Goal: Information Seeking & Learning: Find specific page/section

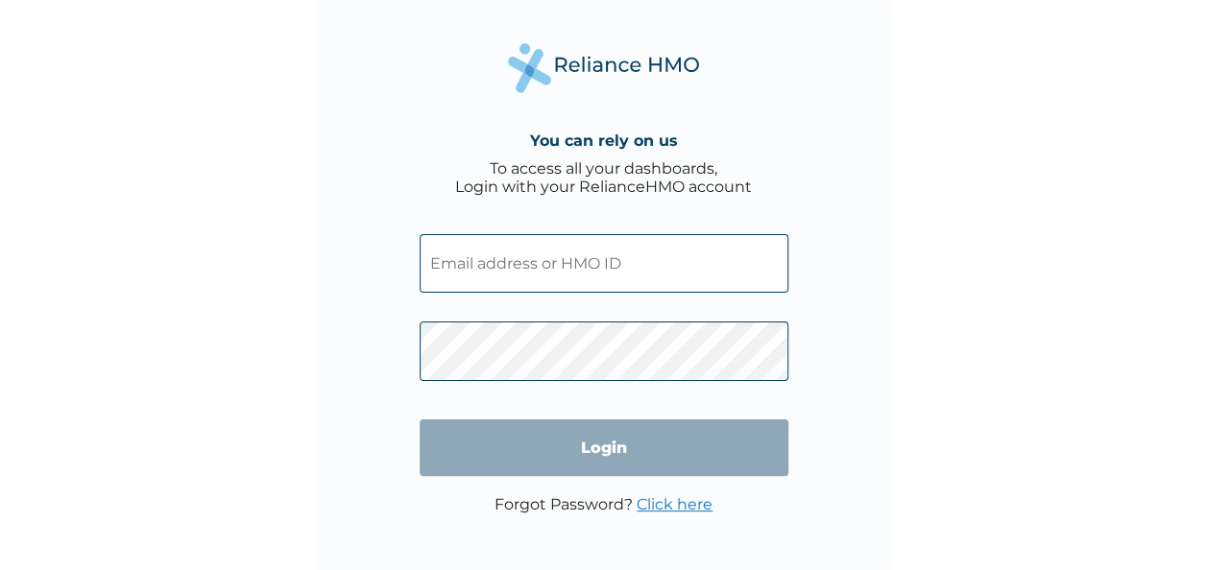
type input "MYD/10125/A"
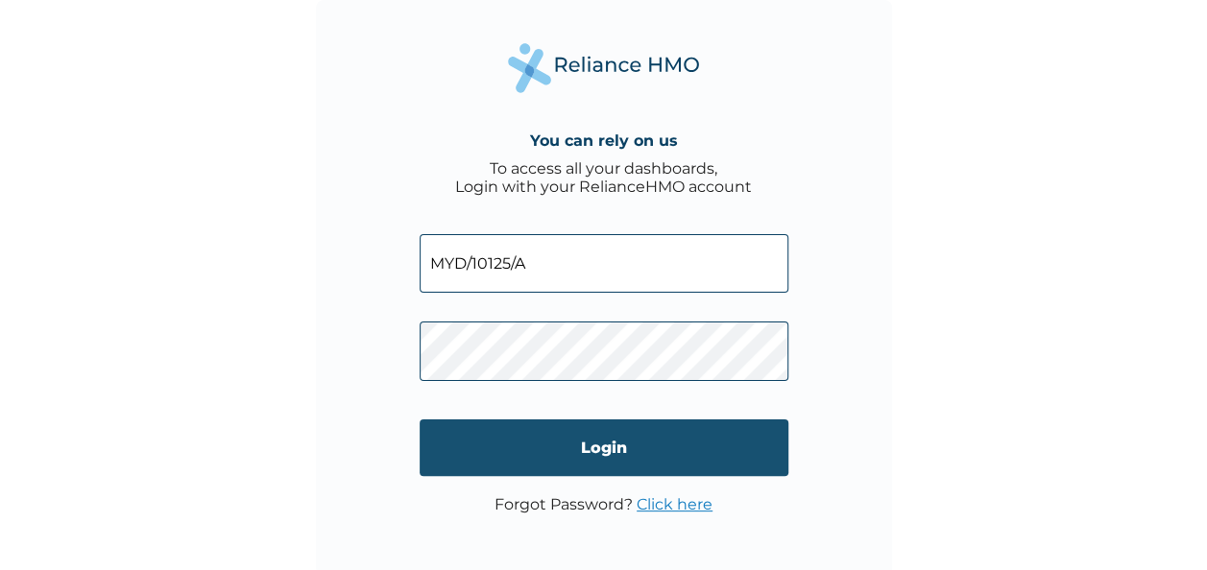
click at [597, 449] on input "Login" at bounding box center [603, 447] width 369 height 57
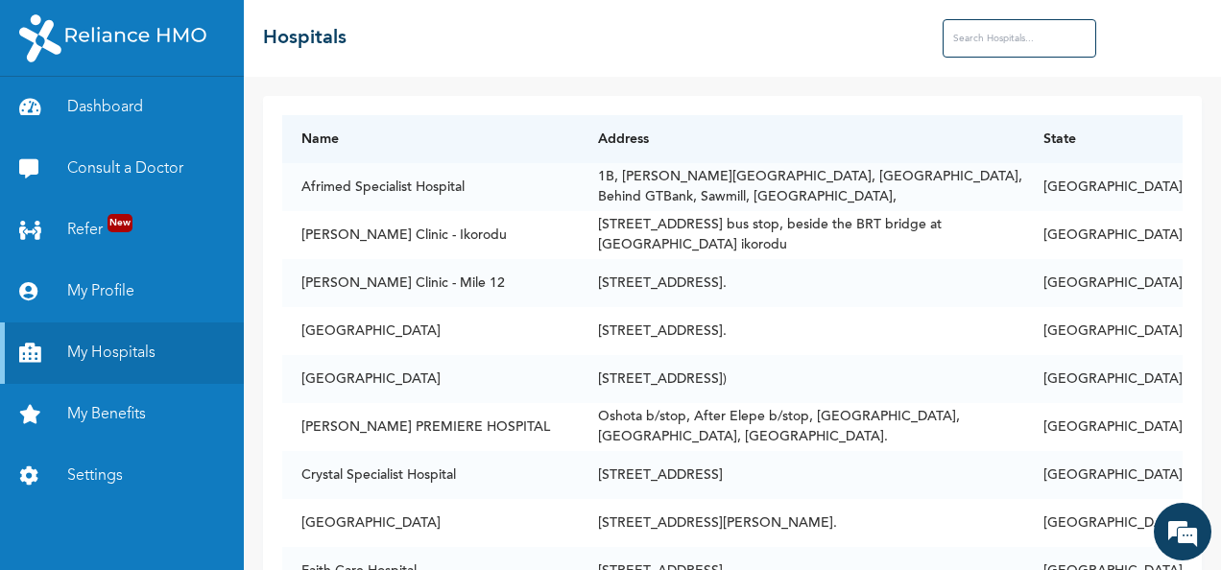
click at [1029, 35] on input "text" at bounding box center [1020, 38] width 154 height 38
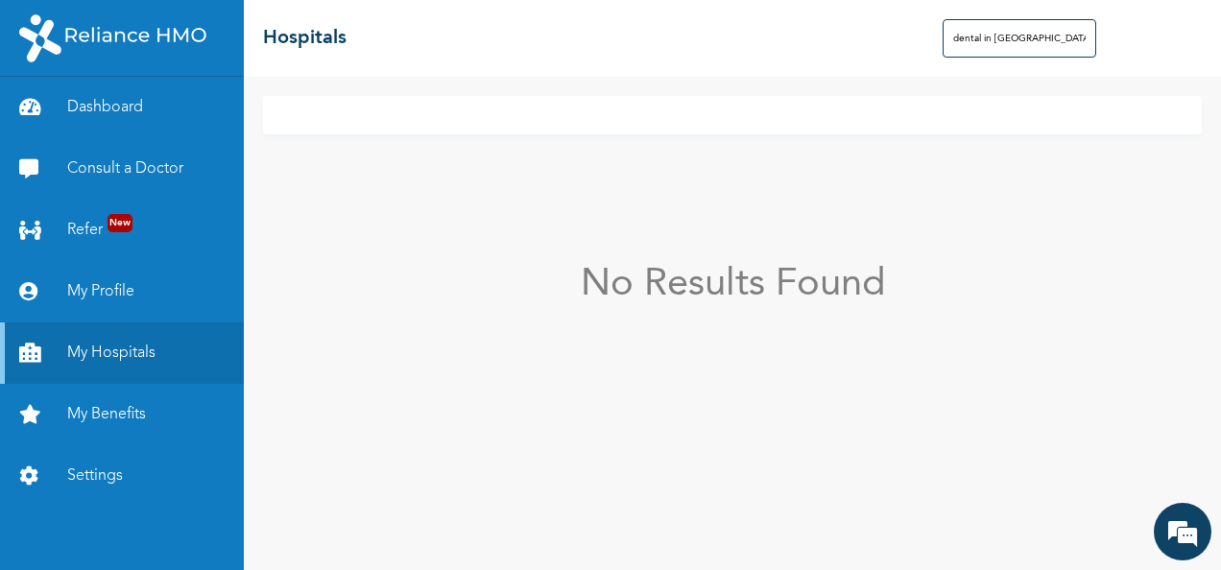
type input "dental in [GEOGRAPHIC_DATA]"
click at [594, 179] on div "No Results Found" at bounding box center [732, 323] width 977 height 493
drag, startPoint x: 1031, startPoint y: 36, endPoint x: 795, endPoint y: 111, distance: 247.7
click at [795, 111] on div "☰ Hospitals dental in enugu No Results Found" at bounding box center [732, 285] width 977 height 570
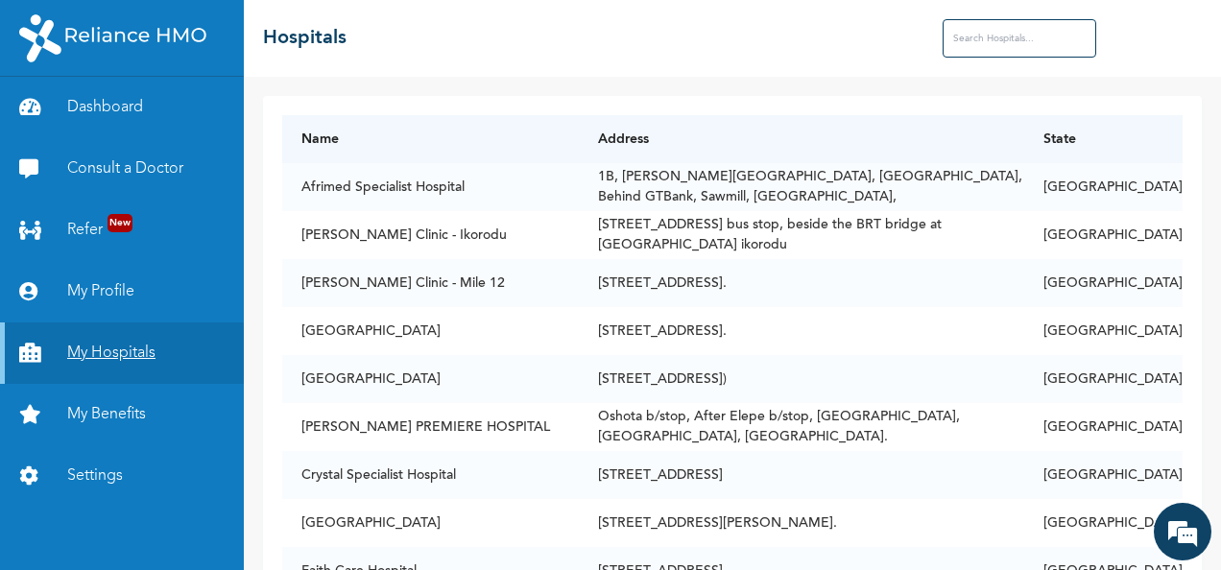
click at [92, 356] on link "My Hospitals" at bounding box center [122, 353] width 244 height 61
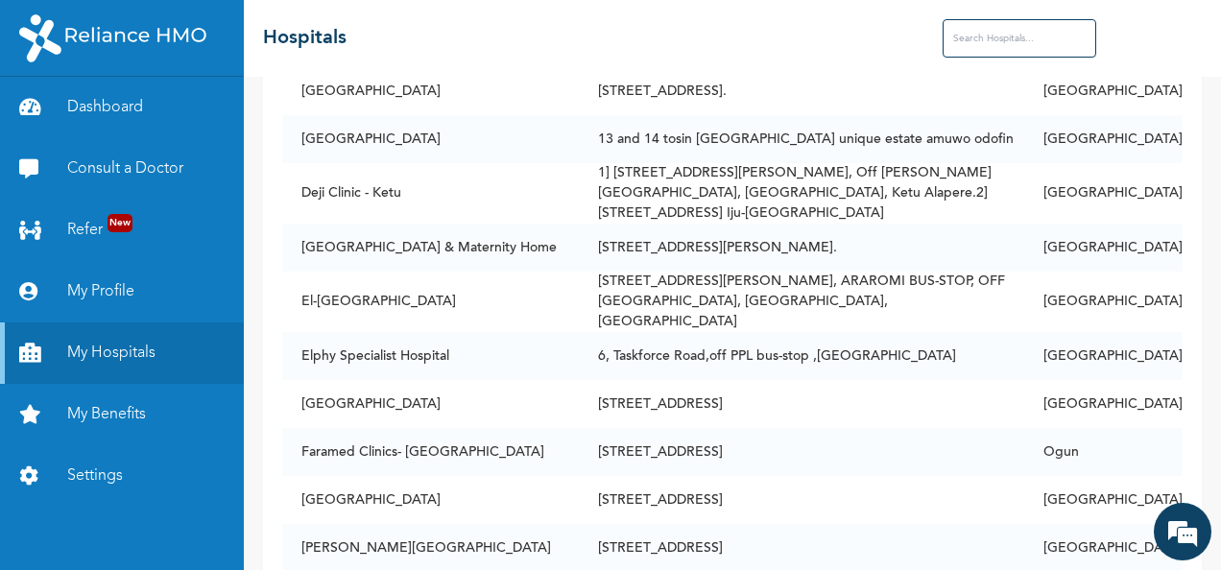
scroll to position [2156, 0]
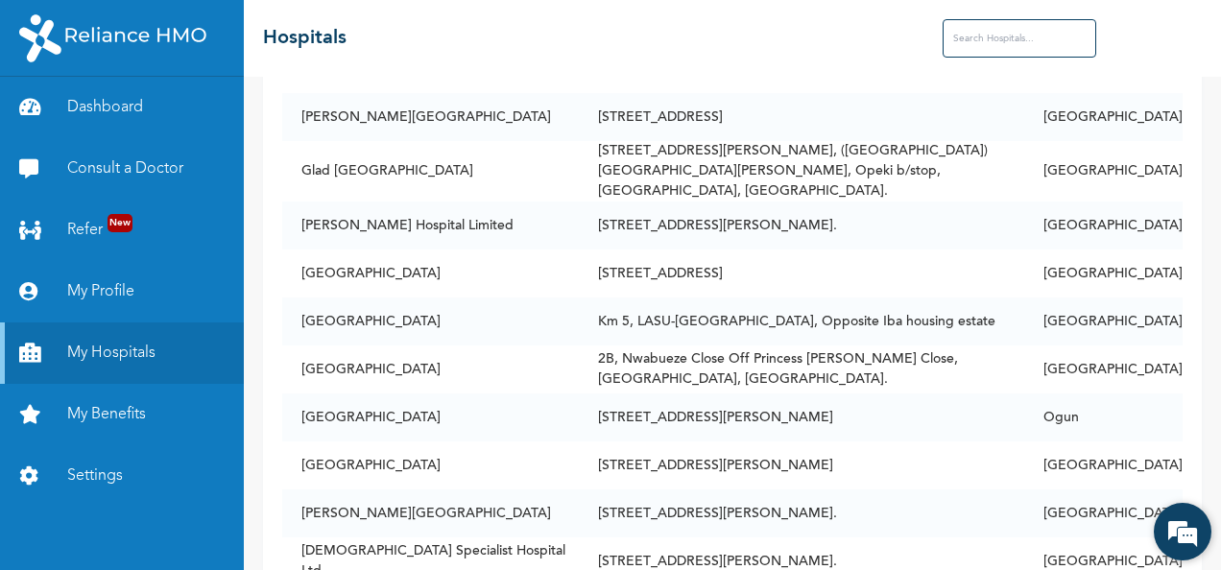
click at [1179, 519] on em at bounding box center [1183, 532] width 52 height 52
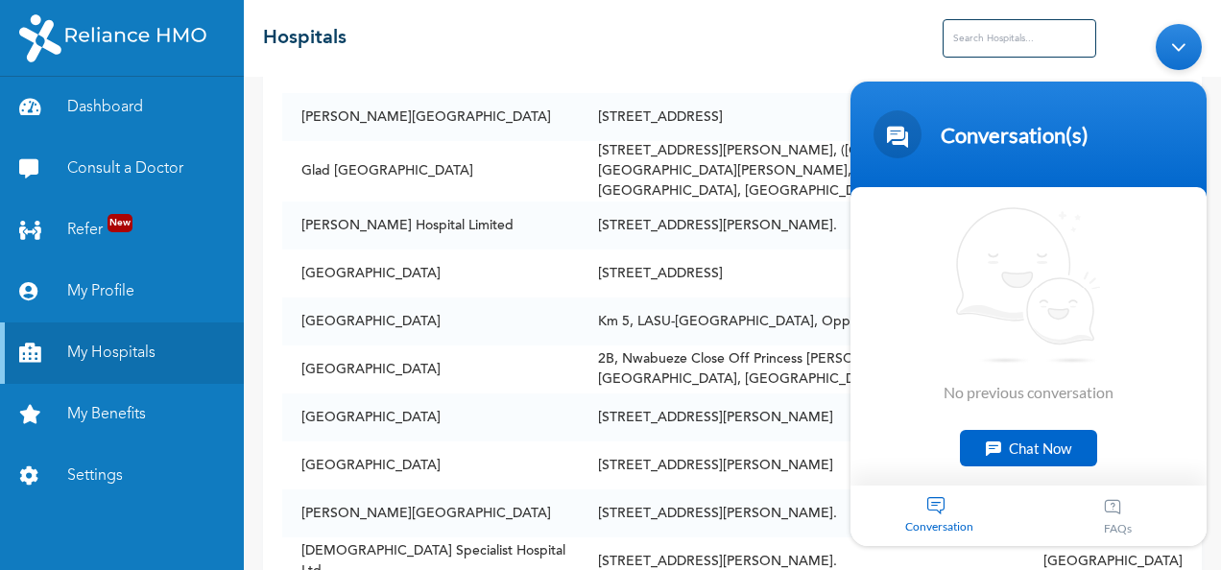
click at [1043, 441] on div "Chat Now" at bounding box center [1028, 447] width 137 height 36
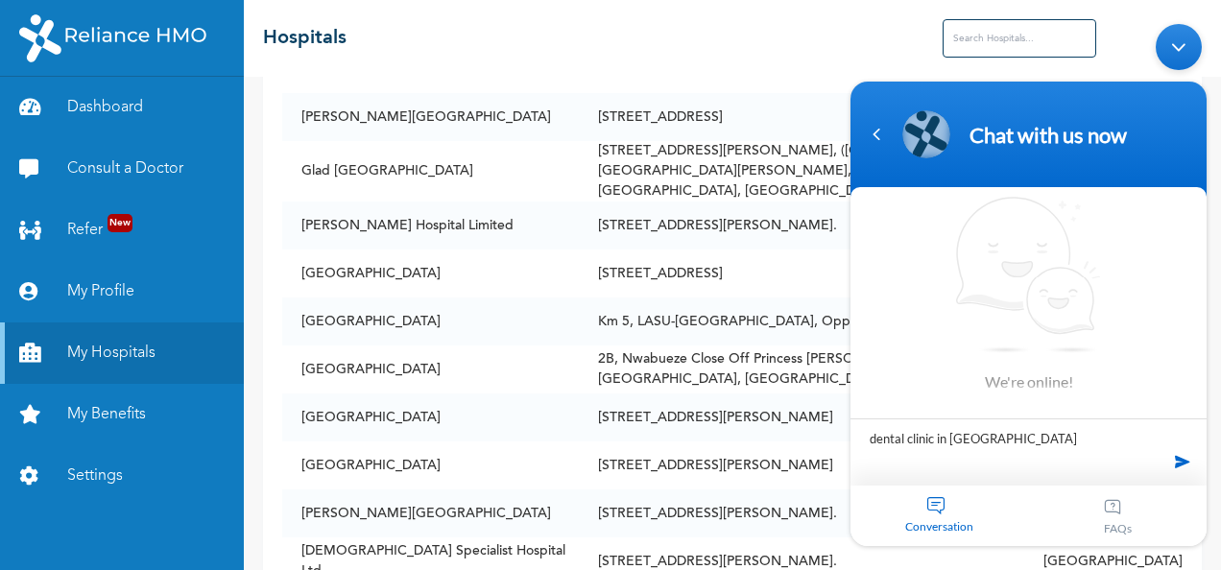
type textarea "dental clinic in [GEOGRAPHIC_DATA]"
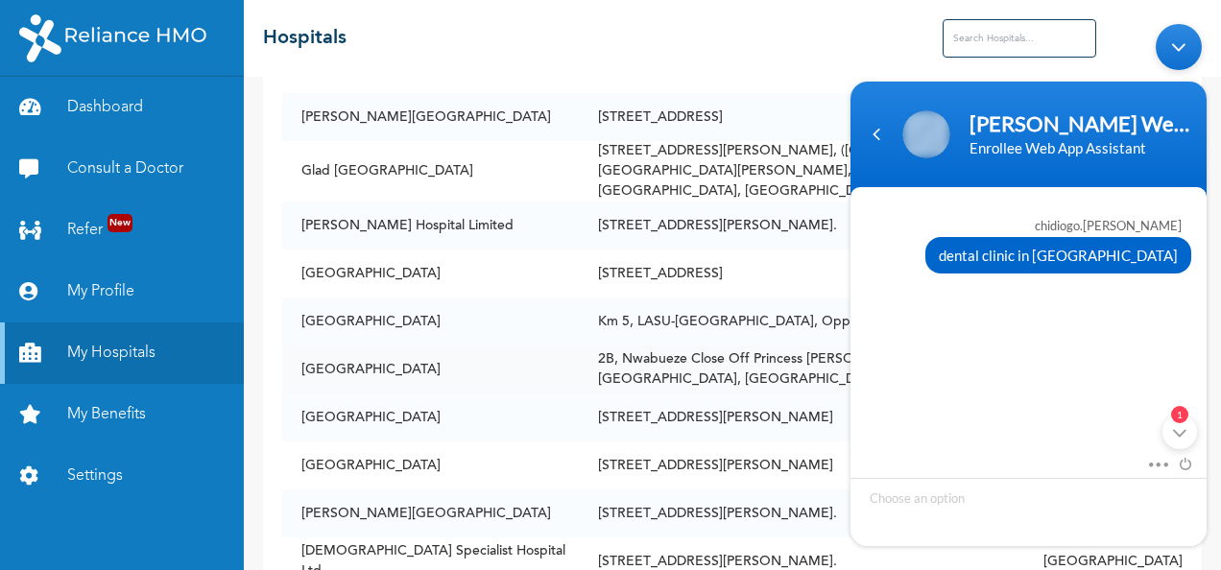
scroll to position [296, 0]
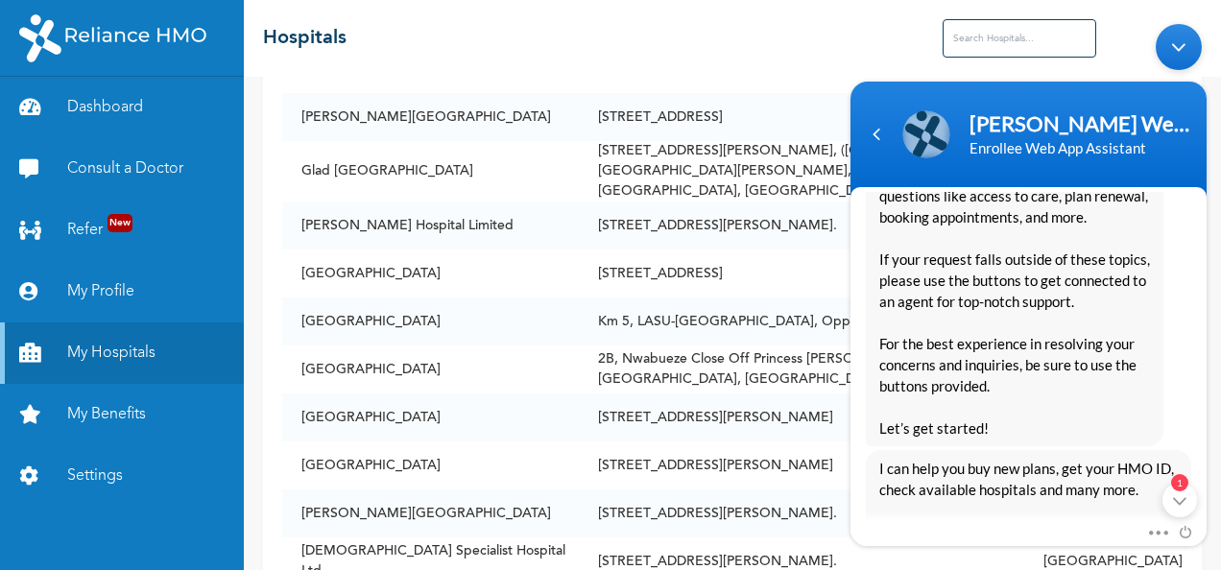
drag, startPoint x: 1194, startPoint y: 402, endPoint x: 1192, endPoint y: 390, distance: 12.6
click at [1192, 390] on div "[PERSON_NAME] Enrollee Web Assistant Hello Chidiogo.[PERSON_NAME] Welcome to Re…" at bounding box center [1028, 220] width 356 height 449
click at [1120, 17] on body "[PERSON_NAME] Web Assistant Enrollee Web App Assistant chidiogo.[PERSON_NAME] d…" at bounding box center [1028, 283] width 375 height 541
click at [873, 132] on div "Navigation go back" at bounding box center [876, 133] width 29 height 29
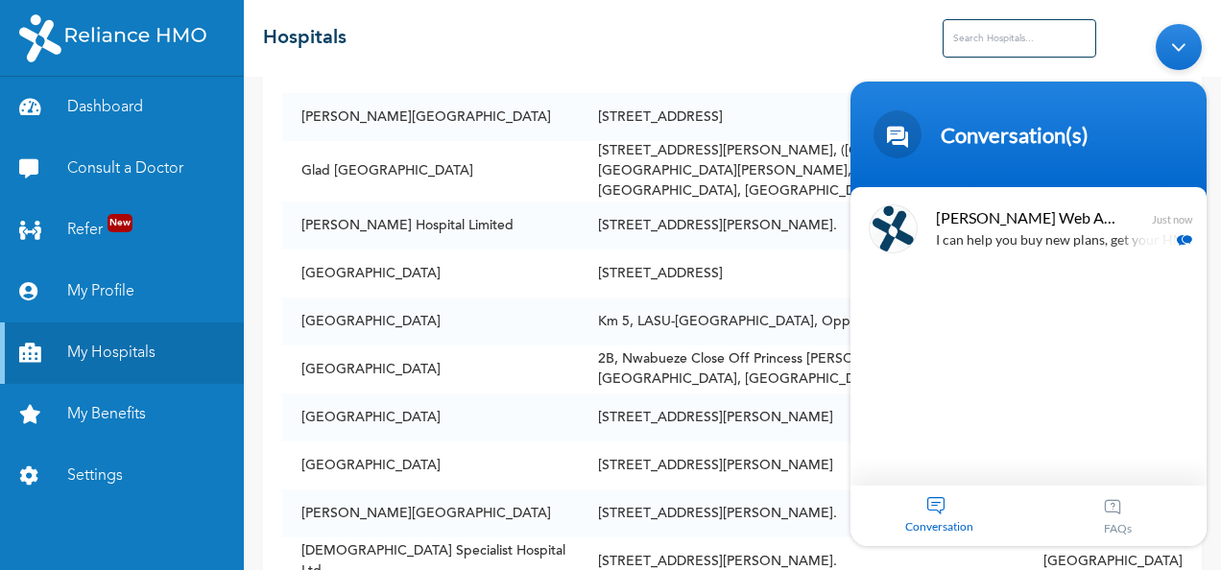
click at [1104, 43] on body "Conversation(s) chidiogo.[PERSON_NAME] dental clinic in enugu [PERSON_NAME] Enr…" at bounding box center [1028, 283] width 375 height 541
click at [705, 42] on div "☰ Hospitals" at bounding box center [732, 38] width 977 height 77
click at [442, 141] on td "Glad [GEOGRAPHIC_DATA]" at bounding box center [430, 171] width 297 height 60
click at [1182, 230] on div "Just now" at bounding box center [1172, 228] width 40 height 33
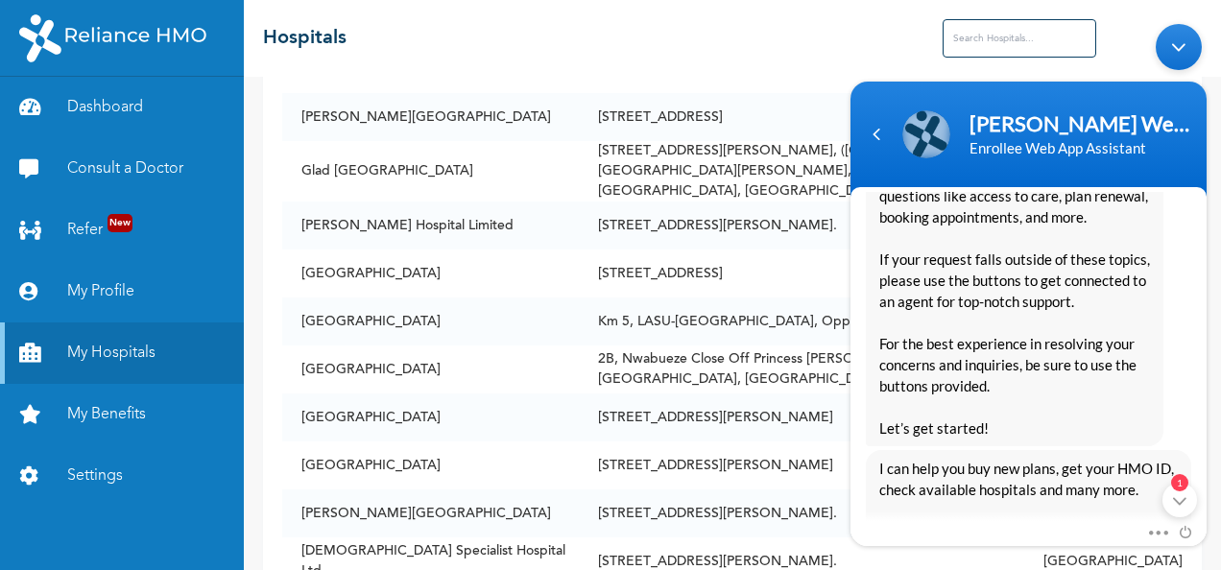
click at [1184, 503] on div "1" at bounding box center [1179, 499] width 35 height 35
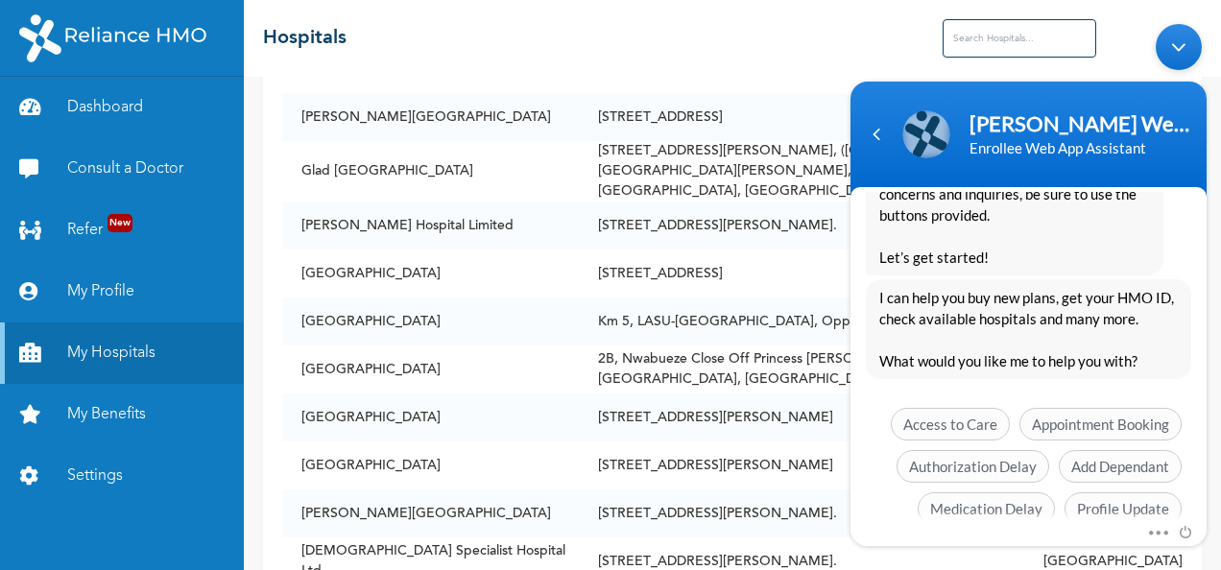
scroll to position [543, 0]
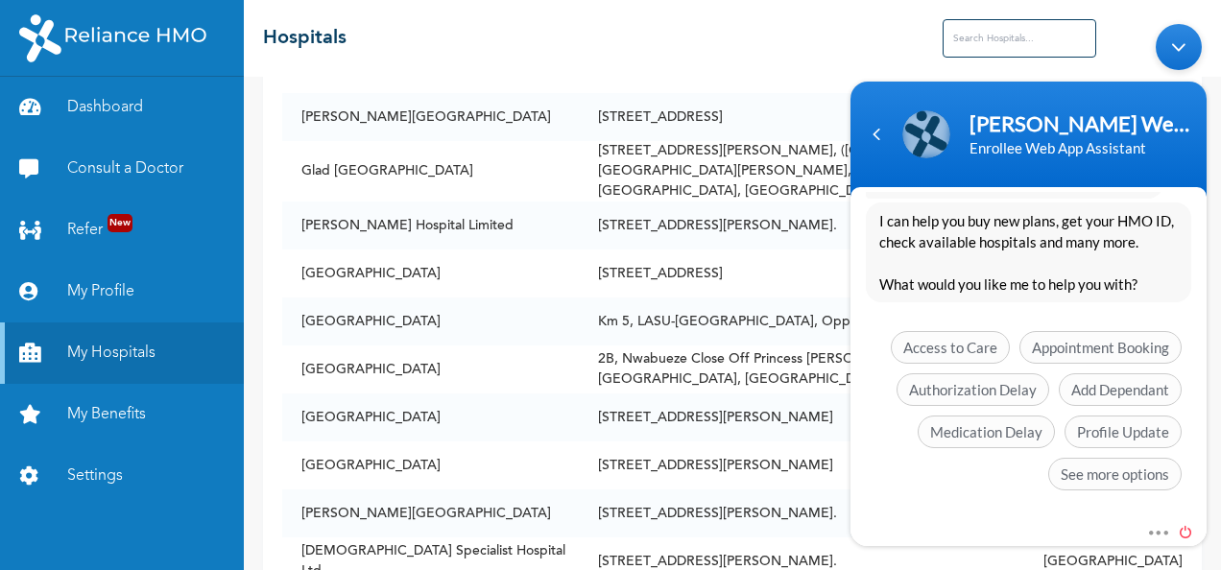
click at [1183, 529] on span at bounding box center [1180, 528] width 21 height 17
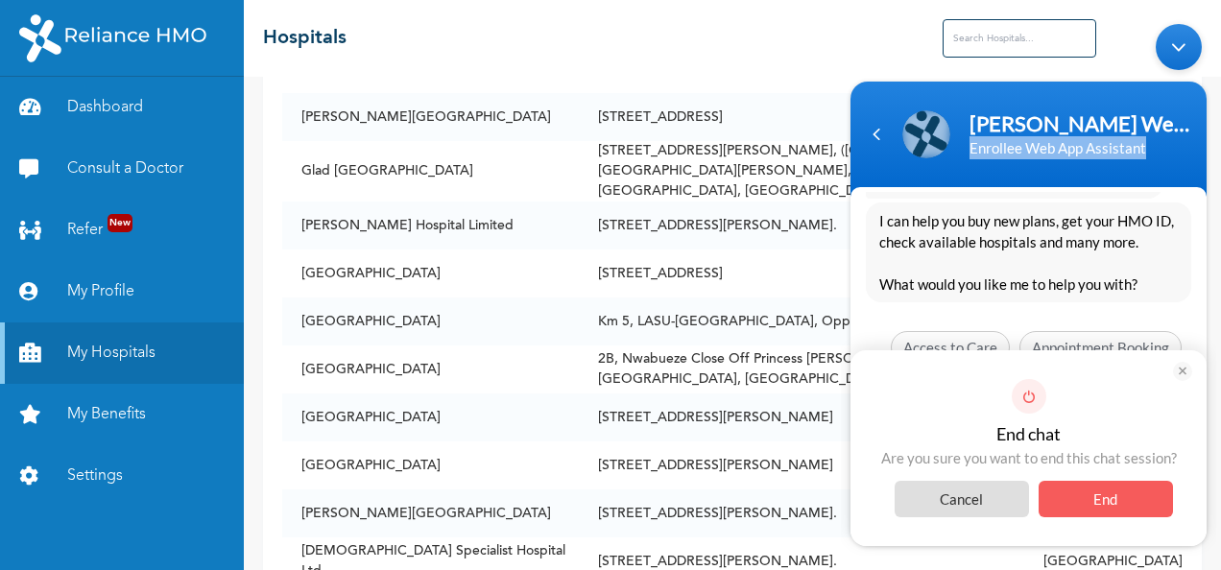
drag, startPoint x: 1213, startPoint y: 115, endPoint x: 1218, endPoint y: 168, distance: 53.0
click at [1216, 168] on html "[PERSON_NAME] Web Assistant Enrollee Web App Assistant chidiogo.[PERSON_NAME] d…" at bounding box center [1028, 283] width 375 height 541
drag, startPoint x: 1218, startPoint y: 168, endPoint x: 1010, endPoint y: 208, distance: 212.2
click at [1010, 209] on span "I can help you buy new plans, get your HMO ID, check available hospitals and ma…" at bounding box center [1028, 251] width 299 height 84
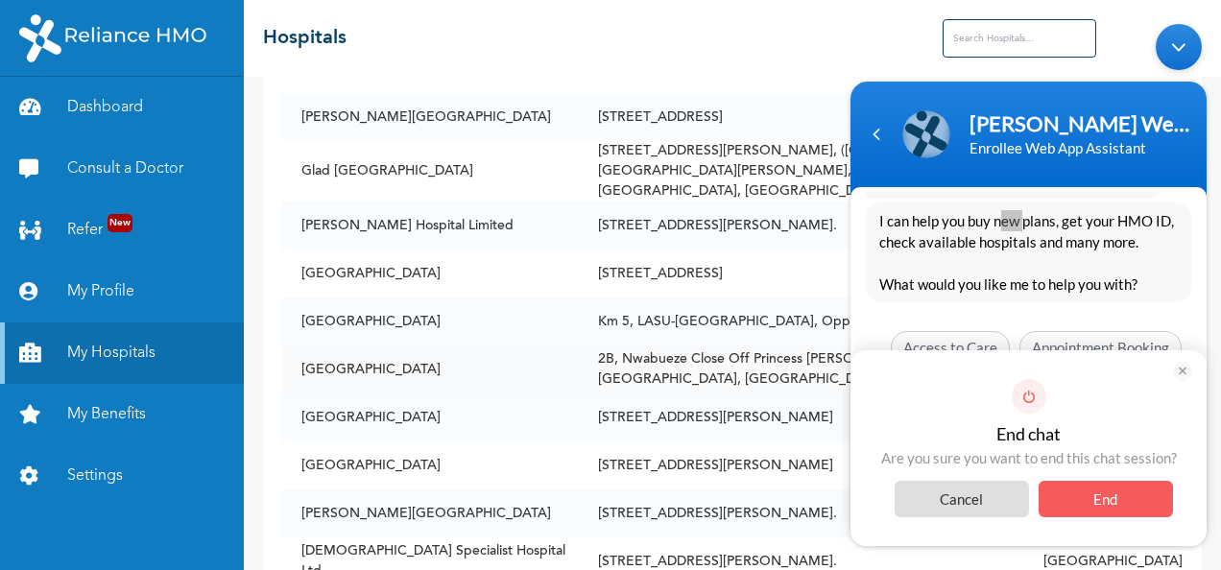
click at [833, 346] on td "2B, Nwabueze Close Off Princess [PERSON_NAME] Close, [GEOGRAPHIC_DATA], [GEOGRA…" at bounding box center [801, 370] width 445 height 48
drag, startPoint x: 833, startPoint y: 262, endPoint x: 771, endPoint y: 309, distance: 78.1
click at [771, 346] on td "2B, Nwabueze Close Off Princess [PERSON_NAME] Close, [GEOGRAPHIC_DATA], [GEOGRA…" at bounding box center [801, 370] width 445 height 48
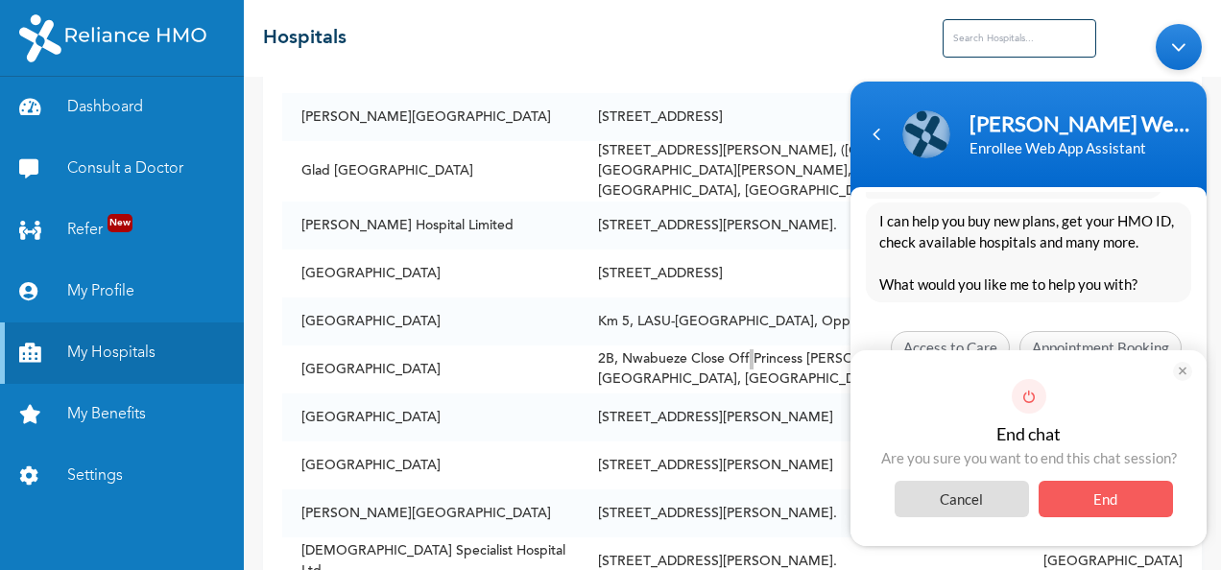
click at [1113, 498] on span "End" at bounding box center [1106, 498] width 134 height 36
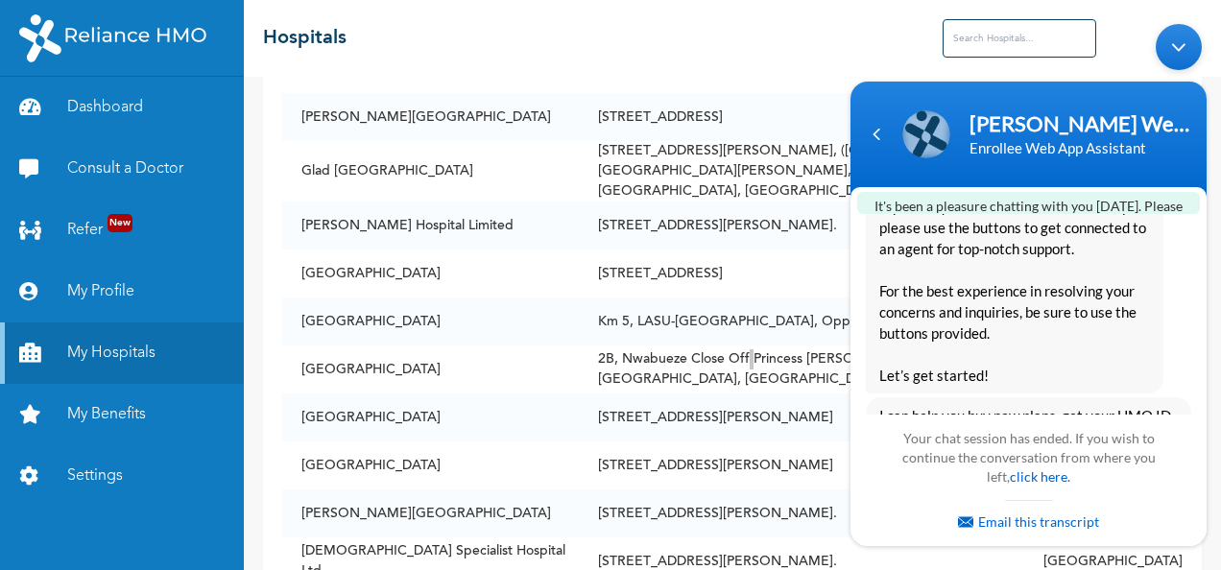
scroll to position [626, 0]
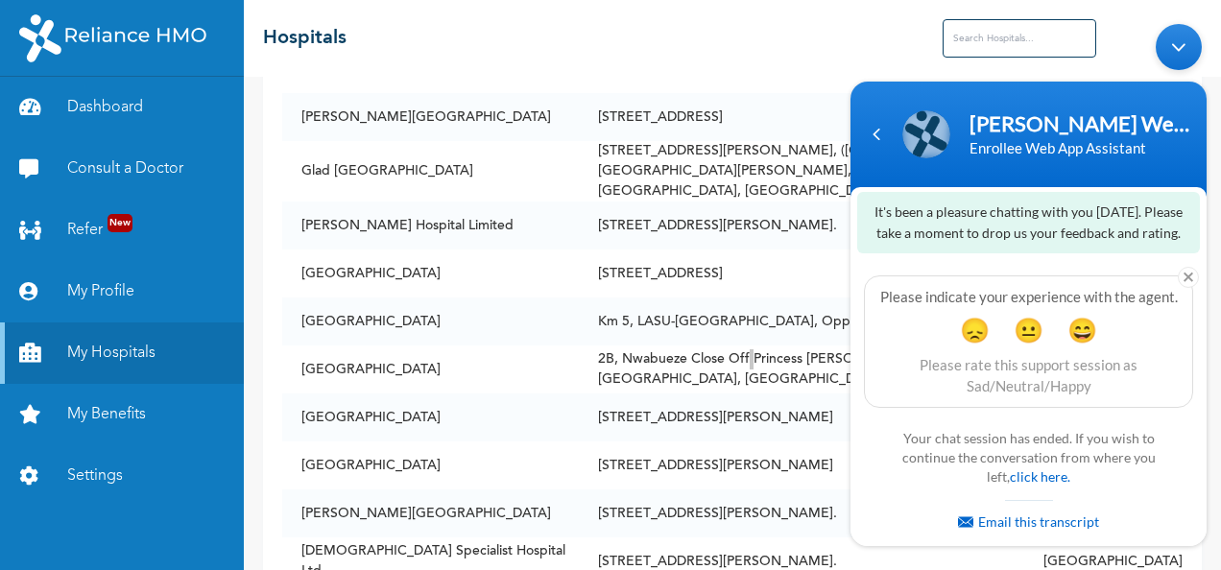
click at [1113, 498] on div "Your chat session has ended. If you wish to continue the conversation from wher…" at bounding box center [1028, 479] width 289 height 112
click at [1184, 274] on em at bounding box center [1188, 276] width 21 height 21
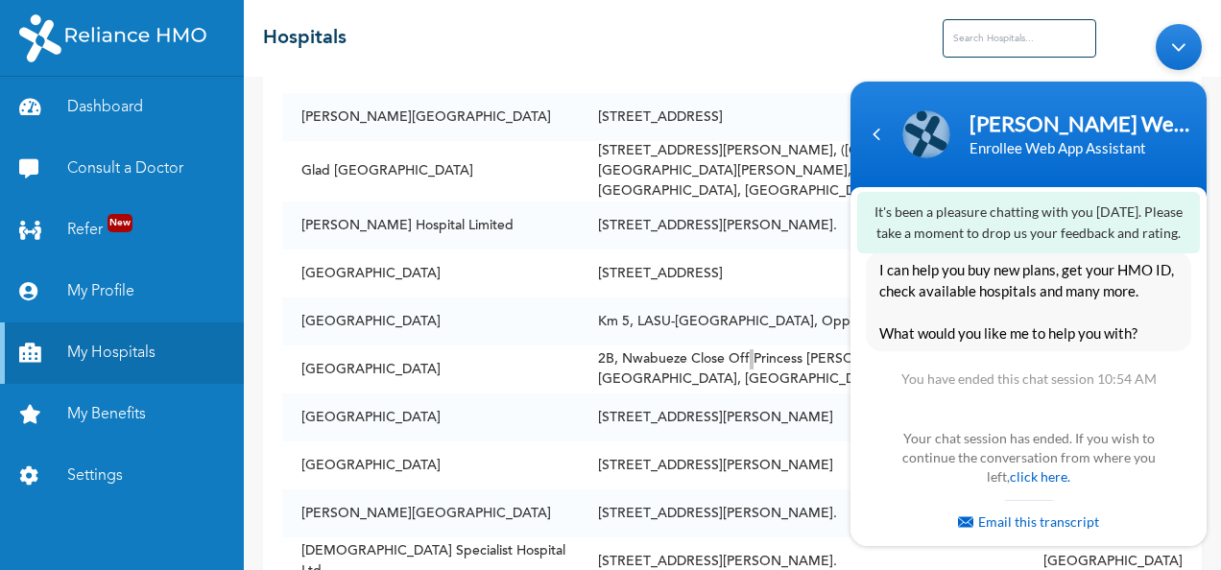
scroll to position [493, 0]
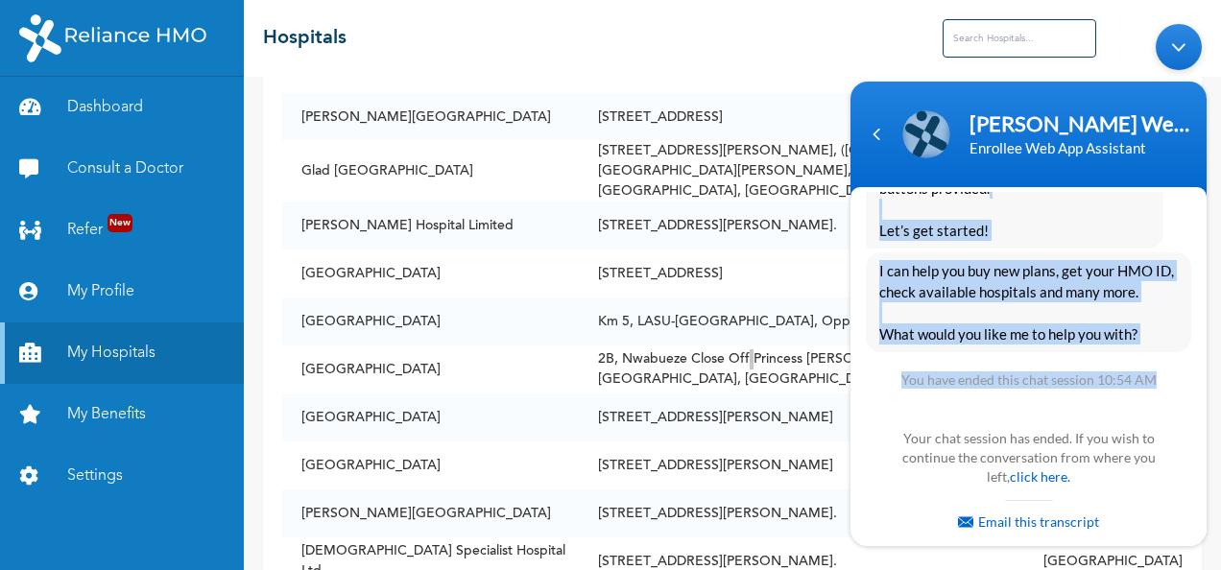
drag, startPoint x: 1207, startPoint y: 393, endPoint x: 1163, endPoint y: 214, distance: 183.7
click at [1163, 214] on body "[PERSON_NAME] Web Assistant Enrollee Web App Assistant chidiogo.[PERSON_NAME] d…" at bounding box center [1028, 283] width 375 height 541
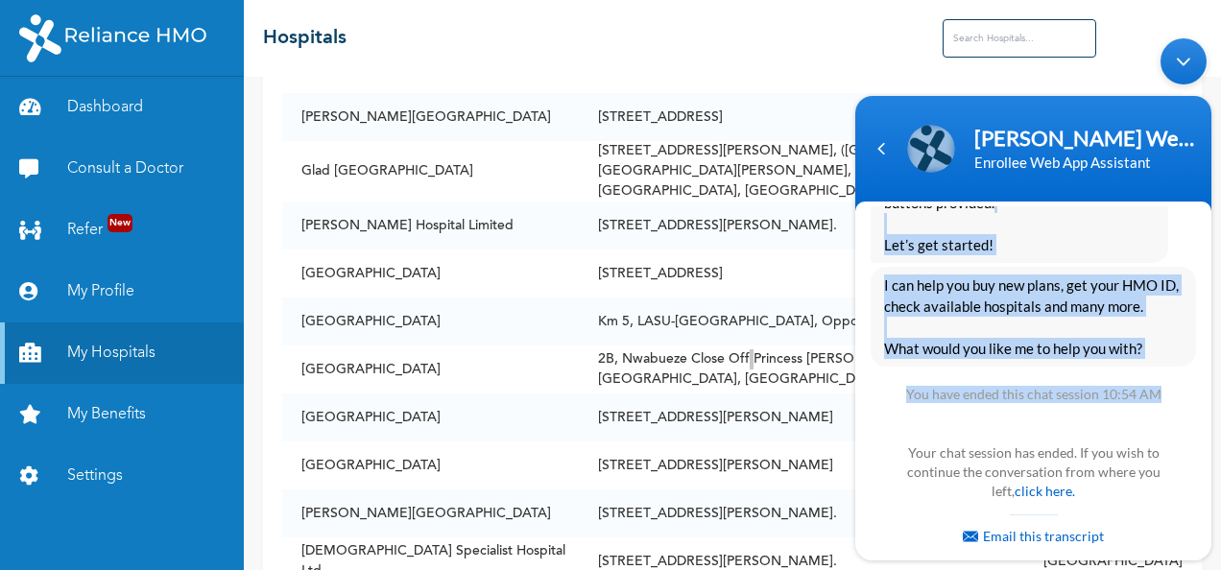
drag, startPoint x: 1091, startPoint y: 134, endPoint x: 955, endPoint y: 217, distance: 159.4
click at [955, 217] on section "[PERSON_NAME] Web Assistant Enrollee Web App Assistant chidiogo.[PERSON_NAME] d…" at bounding box center [1033, 328] width 356 height 465
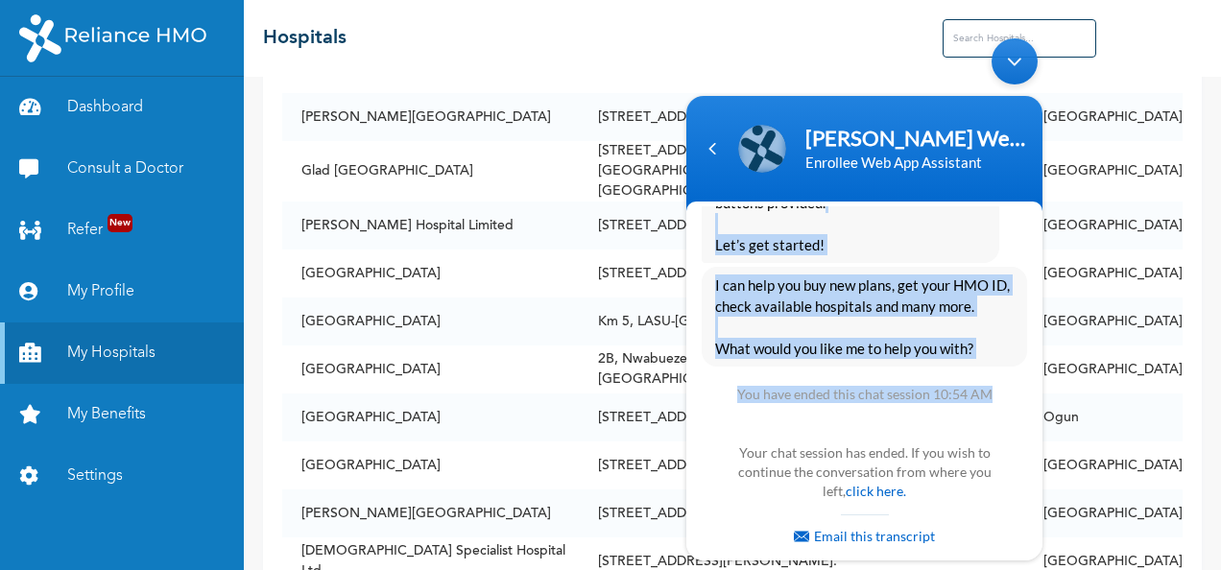
drag, startPoint x: 875, startPoint y: 175, endPoint x: 1229, endPoint y: 317, distance: 380.7
click at [677, 257] on html "[PERSON_NAME] Web Assistant Enrollee Web App Assistant chidiogo.[PERSON_NAME] d…" at bounding box center [864, 299] width 375 height 541
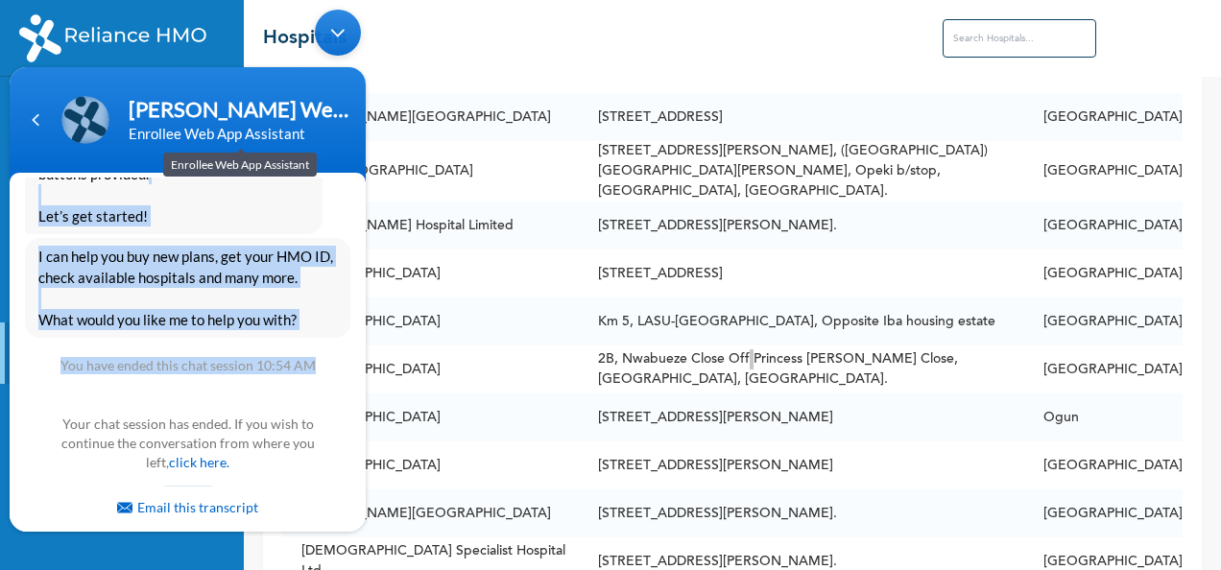
drag, startPoint x: 164, startPoint y: 142, endPoint x: 301, endPoint y: 136, distance: 137.4
click at [301, 136] on div "Enrollee Web App Assistant" at bounding box center [240, 133] width 223 height 23
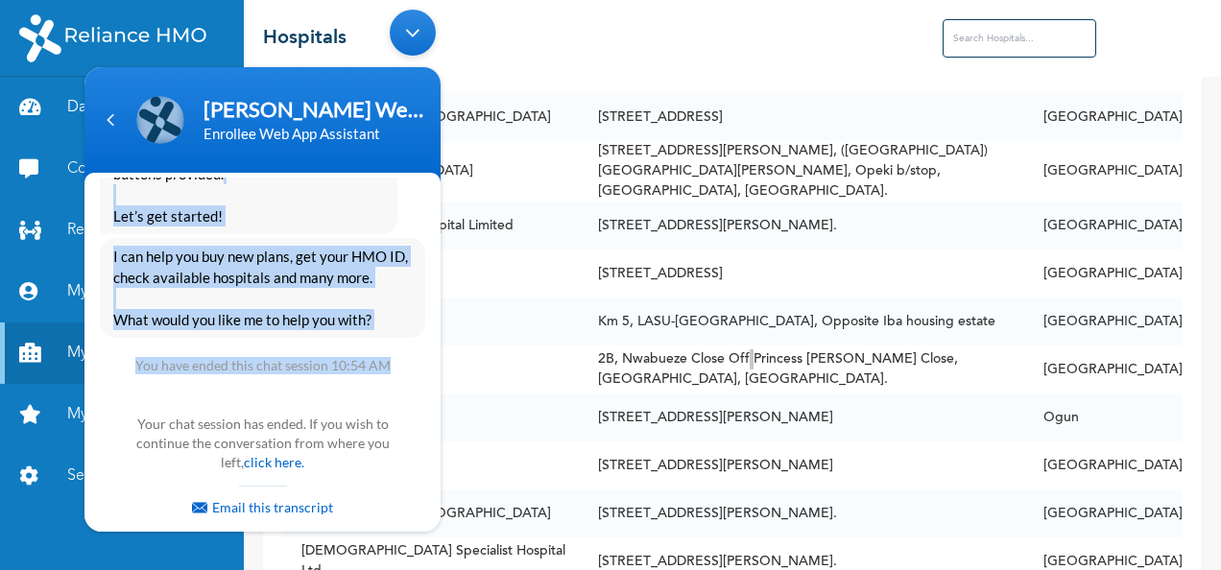
click at [250, 135] on div "Enrollee Web App Assistant" at bounding box center [314, 133] width 223 height 23
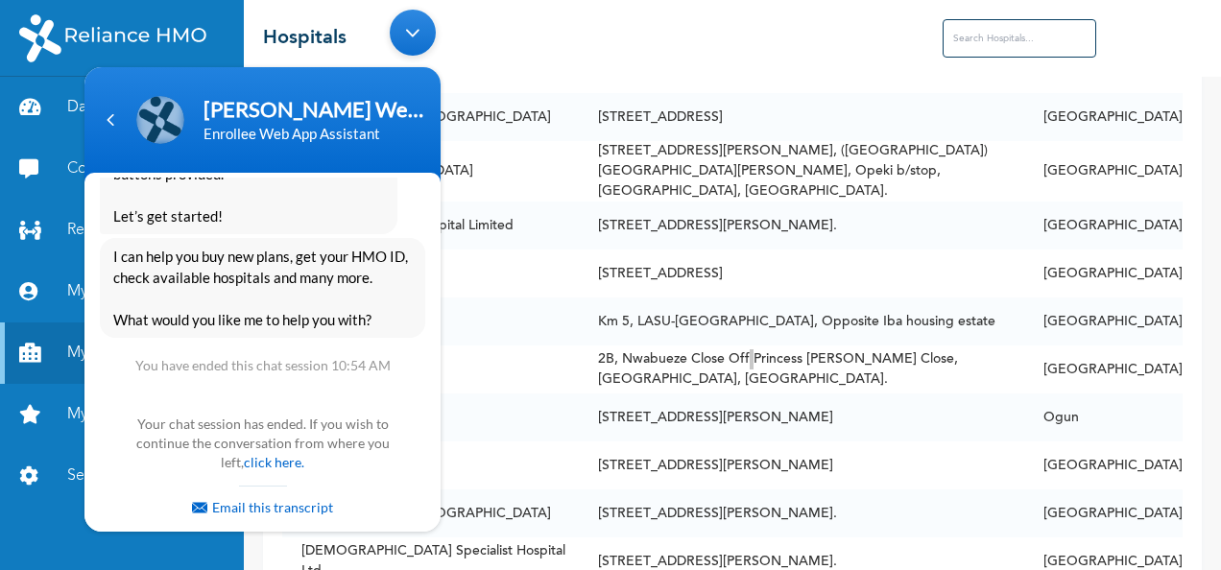
click at [412, 38] on div "Minimize live chat window" at bounding box center [413, 33] width 46 height 46
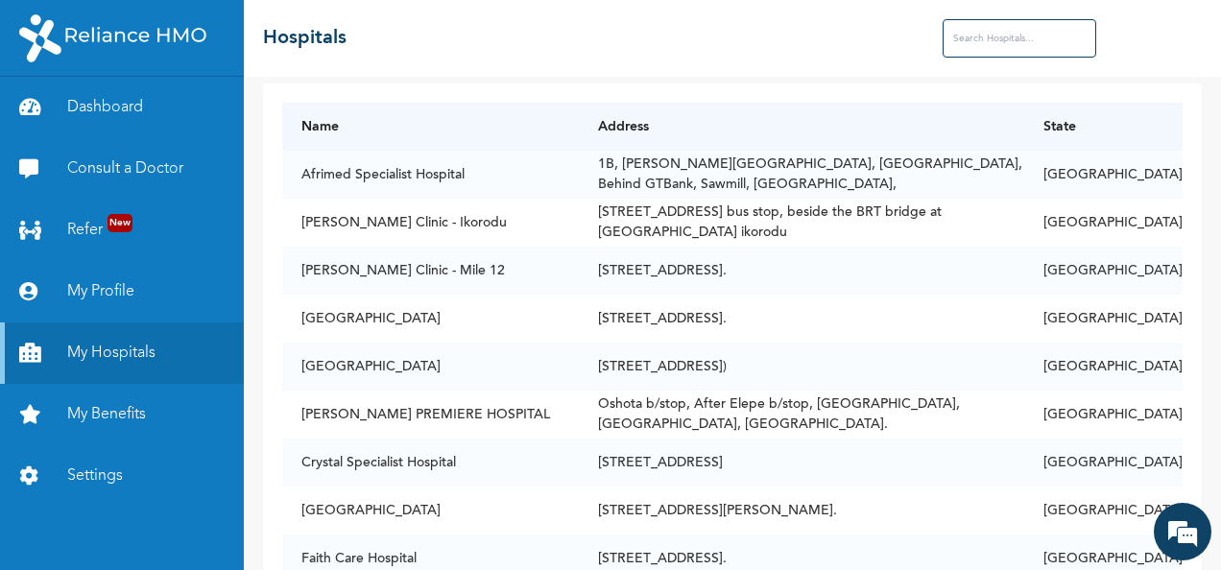
scroll to position [0, 0]
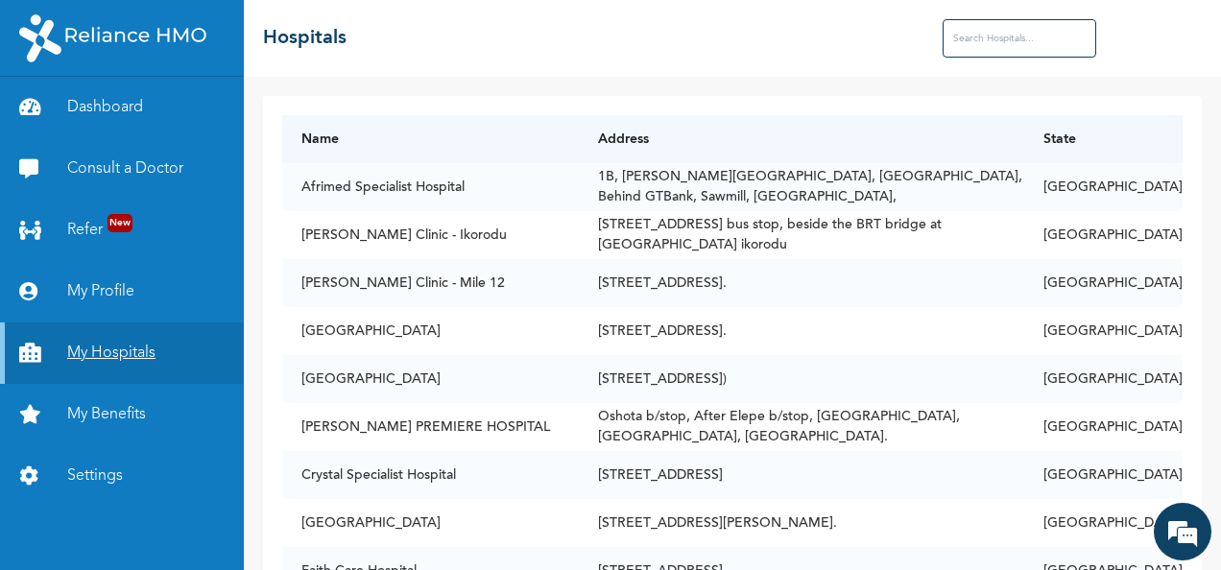
click at [124, 359] on link "My Hospitals" at bounding box center [122, 353] width 244 height 61
click at [104, 117] on link "Dashboard" at bounding box center [122, 107] width 244 height 61
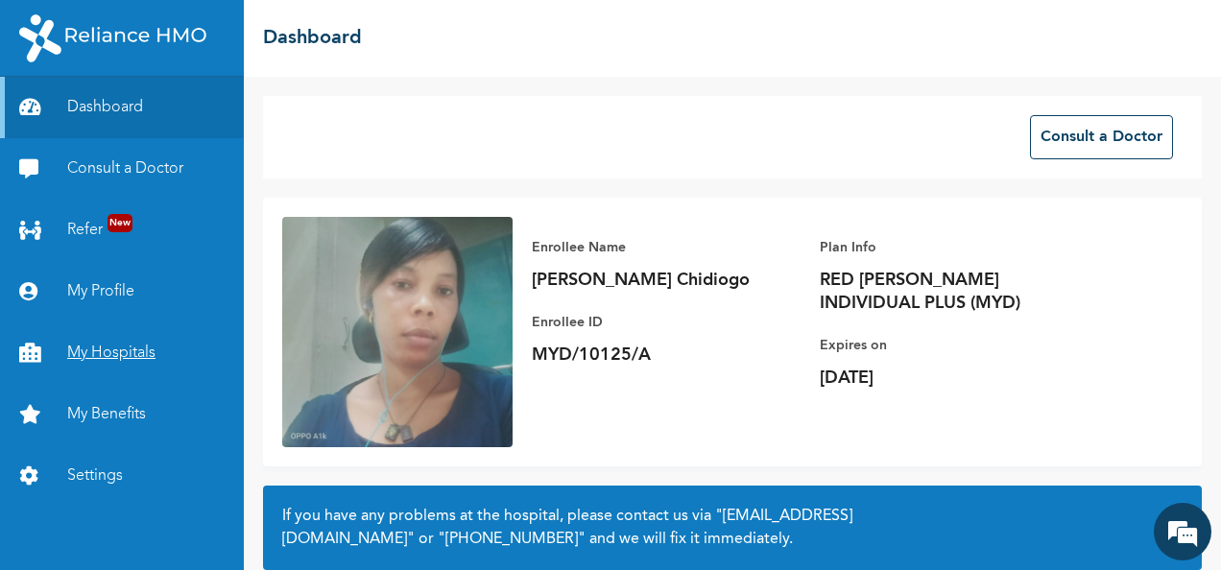
click at [131, 351] on link "My Hospitals" at bounding box center [122, 353] width 244 height 61
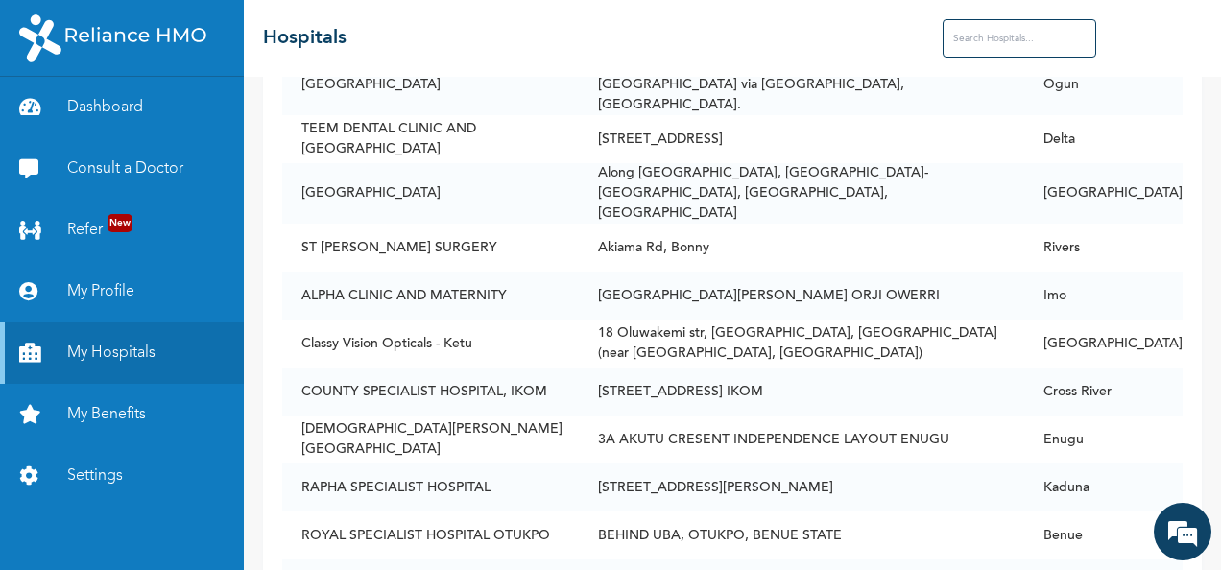
scroll to position [23811, 0]
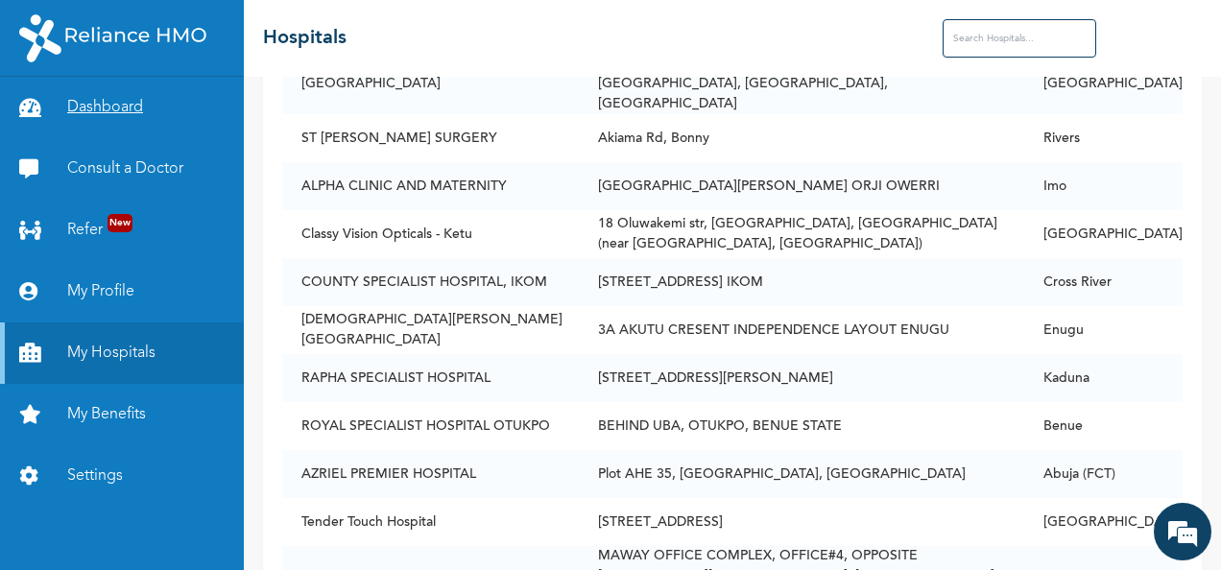
click at [87, 98] on link "Dashboard" at bounding box center [122, 107] width 244 height 61
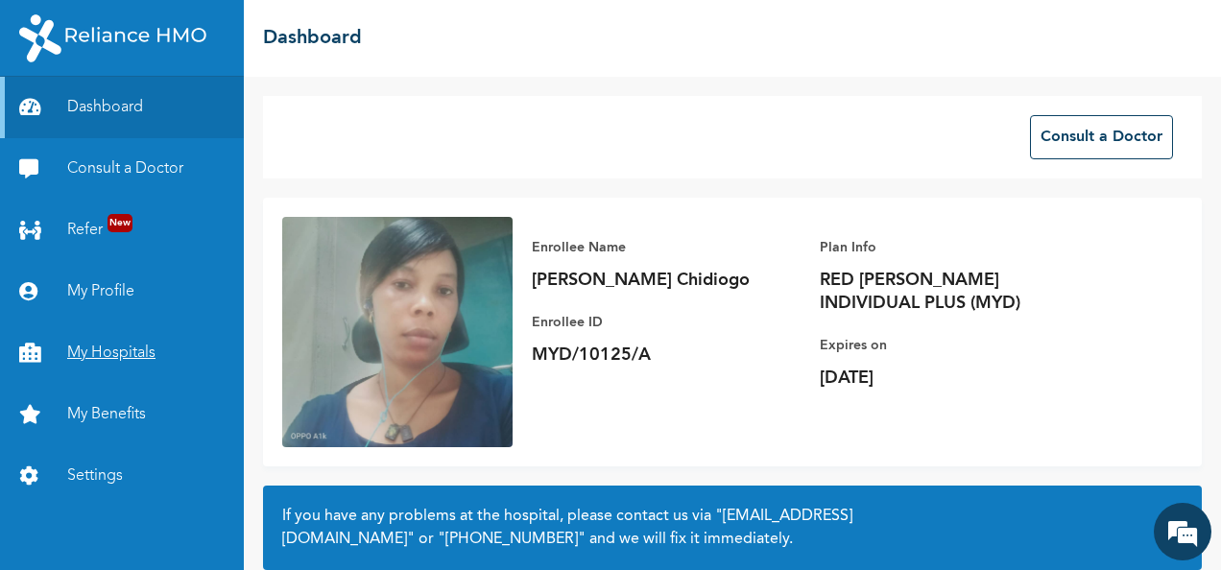
click at [105, 352] on link "My Hospitals" at bounding box center [122, 353] width 244 height 61
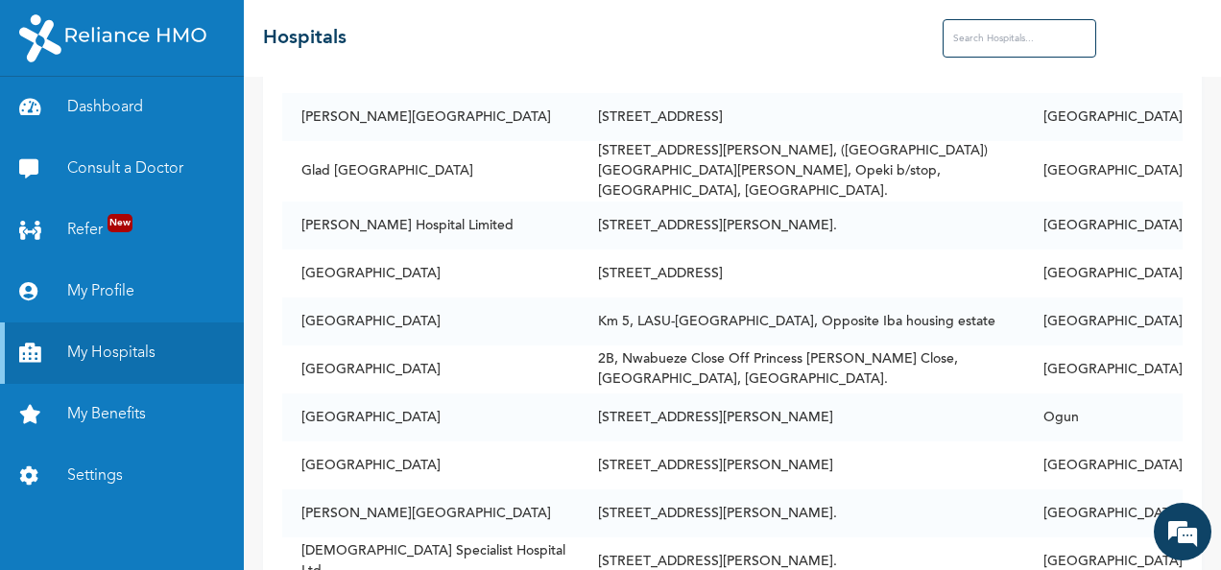
scroll to position [2588, 0]
